Goal: Information Seeking & Learning: Obtain resource

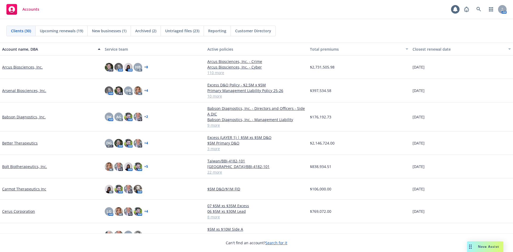
click at [24, 67] on link "Arcus Biosciences, Inc." at bounding box center [22, 67] width 41 height 6
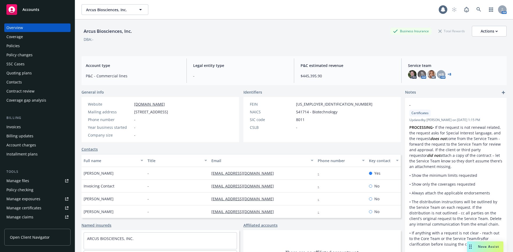
click at [17, 47] on div "Policies" at bounding box center [12, 46] width 13 height 9
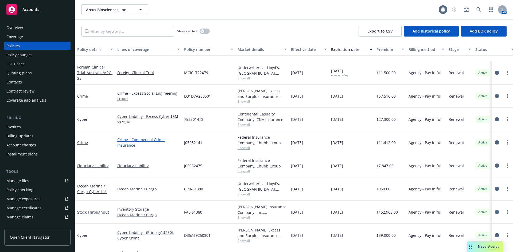
scroll to position [882, 0]
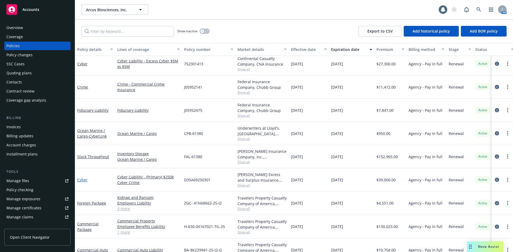
click at [80, 180] on link "Cyber" at bounding box center [82, 180] width 10 height 5
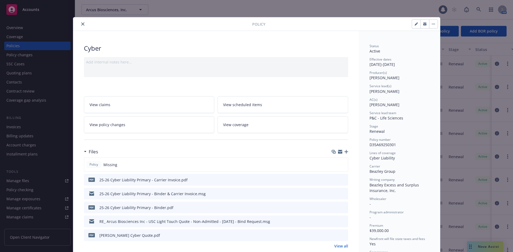
click at [341, 208] on icon "preview file" at bounding box center [343, 208] width 5 height 4
click at [81, 24] on icon "close" at bounding box center [82, 23] width 3 height 3
